Goal: Information Seeking & Learning: Understand process/instructions

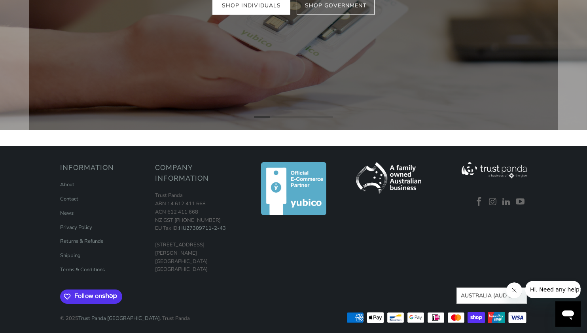
scroll to position [217, 0]
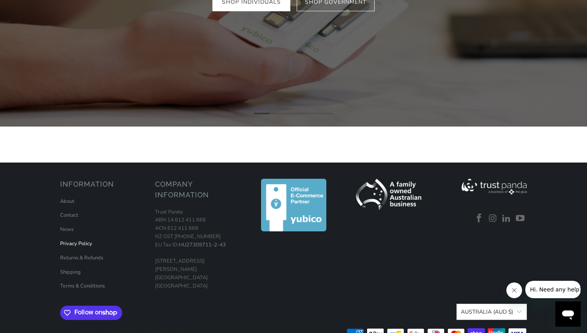
click at [72, 242] on link "Privacy Policy" at bounding box center [76, 243] width 32 height 7
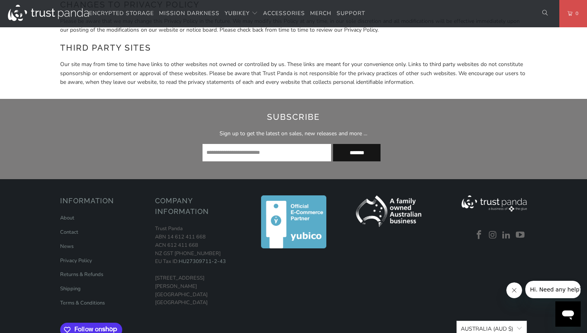
scroll to position [1813, 0]
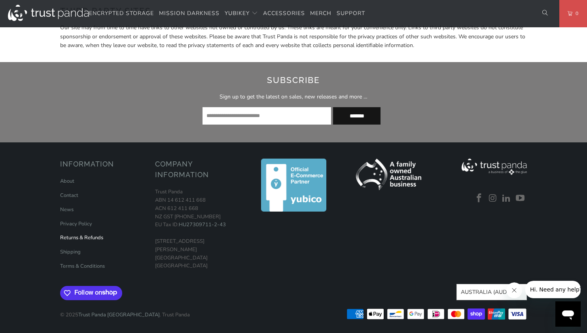
click at [79, 237] on link "Returns & Refunds" at bounding box center [81, 237] width 43 height 7
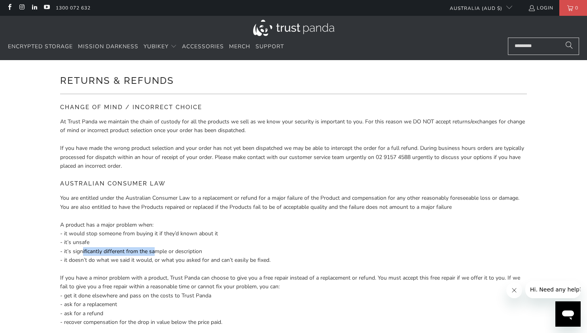
drag, startPoint x: 105, startPoint y: 250, endPoint x: 157, endPoint y: 252, distance: 52.3
click at [157, 252] on p "You are entitled under the Australian Consumer Law to a replacement or refund f…" at bounding box center [293, 260] width 467 height 133
click at [159, 264] on p "You are entitled under the Australian Consumer Law to a replacement or refund f…" at bounding box center [293, 260] width 467 height 133
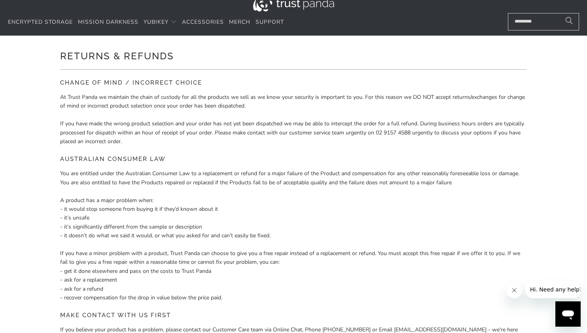
scroll to position [79, 0]
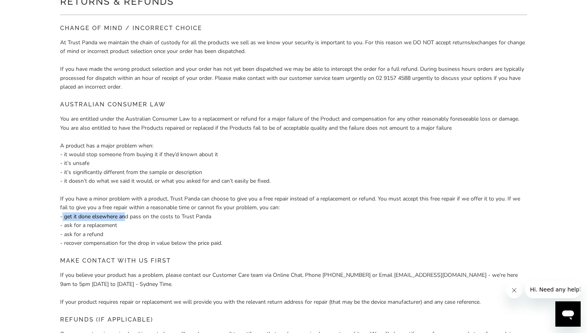
drag, startPoint x: 61, startPoint y: 220, endPoint x: 126, endPoint y: 223, distance: 64.5
click at [124, 220] on p "You are entitled under the Australian Consumer Law to a replacement or refund f…" at bounding box center [293, 181] width 467 height 133
drag, startPoint x: 126, startPoint y: 226, endPoint x: 116, endPoint y: 230, distance: 10.5
click at [127, 226] on p "You are entitled under the Australian Consumer Law to a replacement or refund f…" at bounding box center [293, 181] width 467 height 133
drag, startPoint x: 64, startPoint y: 225, endPoint x: 109, endPoint y: 223, distance: 44.7
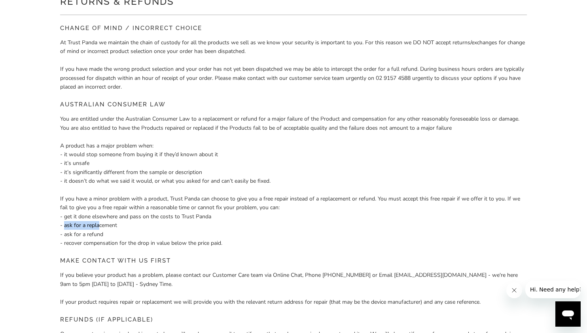
click at [107, 223] on p "You are entitled under the Australian Consumer Law to a replacement or refund f…" at bounding box center [293, 181] width 467 height 133
click at [166, 233] on p "You are entitled under the Australian Consumer Law to a replacement or refund f…" at bounding box center [293, 181] width 467 height 133
drag, startPoint x: 91, startPoint y: 231, endPoint x: 112, endPoint y: 231, distance: 21.8
click at [105, 231] on p "You are entitled under the Australian Consumer Law to a replacement or refund f…" at bounding box center [293, 181] width 467 height 133
click at [118, 237] on p "You are entitled under the Australian Consumer Law to a replacement or refund f…" at bounding box center [293, 181] width 467 height 133
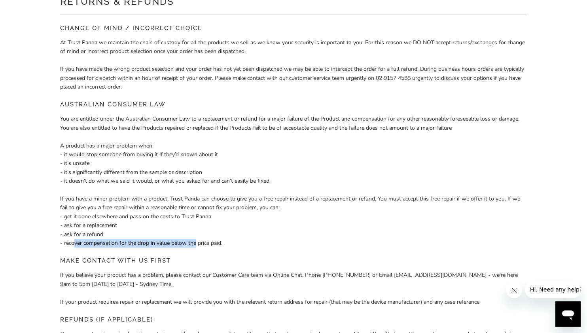
drag, startPoint x: 144, startPoint y: 245, endPoint x: 197, endPoint y: 246, distance: 52.2
click at [197, 246] on p "You are entitled under the Australian Consumer Law to a replacement or refund f…" at bounding box center [293, 181] width 467 height 133
click at [225, 247] on p "You are entitled under the Australian Consumer Law to a replacement or refund f…" at bounding box center [293, 181] width 467 height 133
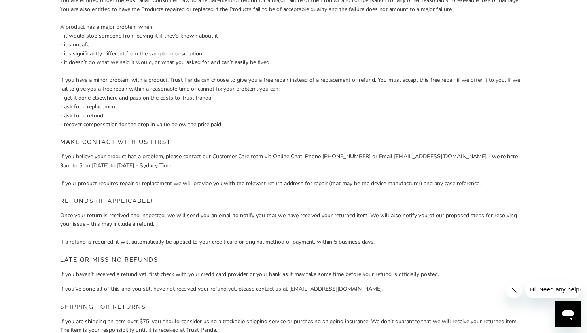
scroll to position [237, 0]
